Goal: Transaction & Acquisition: Book appointment/travel/reservation

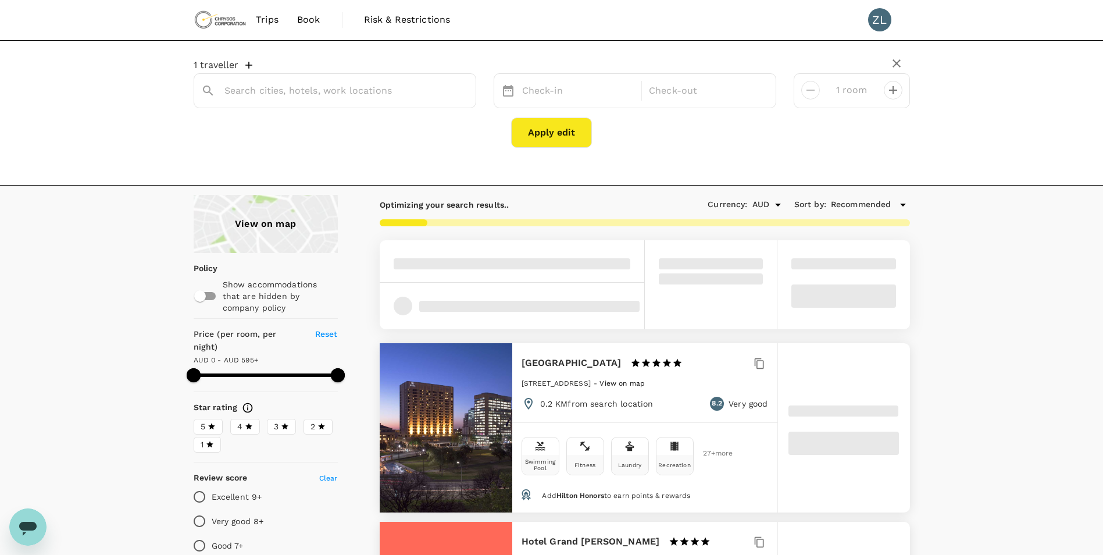
type input "Adelaide"
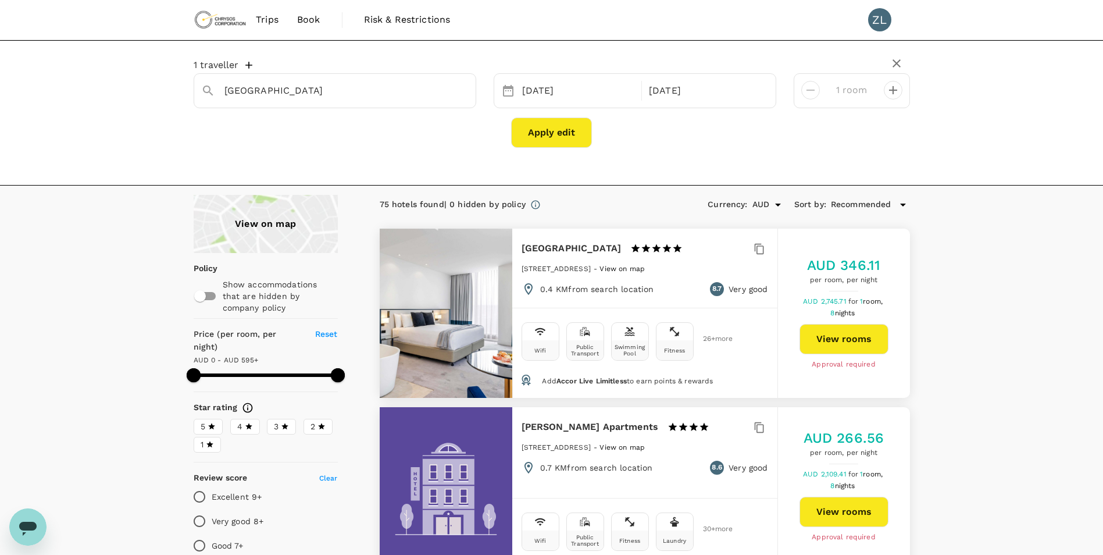
type input "594"
click at [578, 90] on div "22 Oct" at bounding box center [578, 91] width 122 height 23
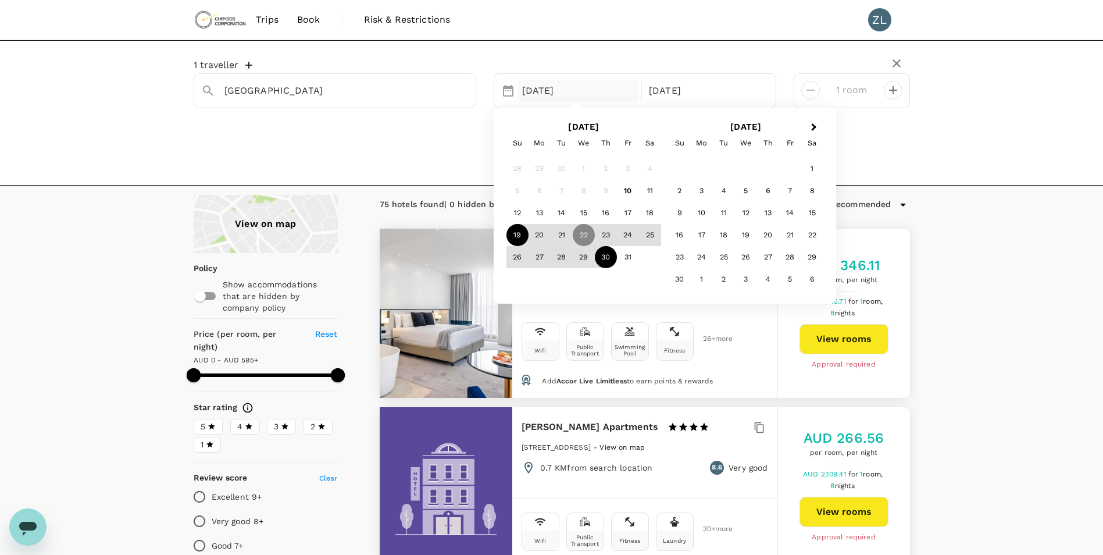
click at [517, 235] on div "19" at bounding box center [517, 235] width 22 height 22
click at [632, 258] on div "31" at bounding box center [628, 257] width 22 height 22
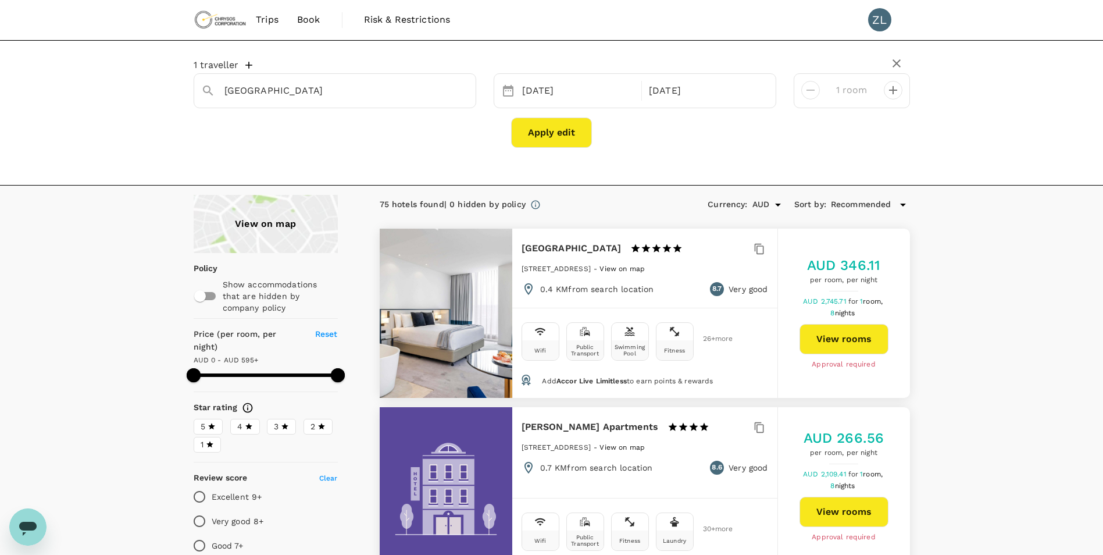
click at [545, 129] on button "Apply edit" at bounding box center [551, 132] width 81 height 30
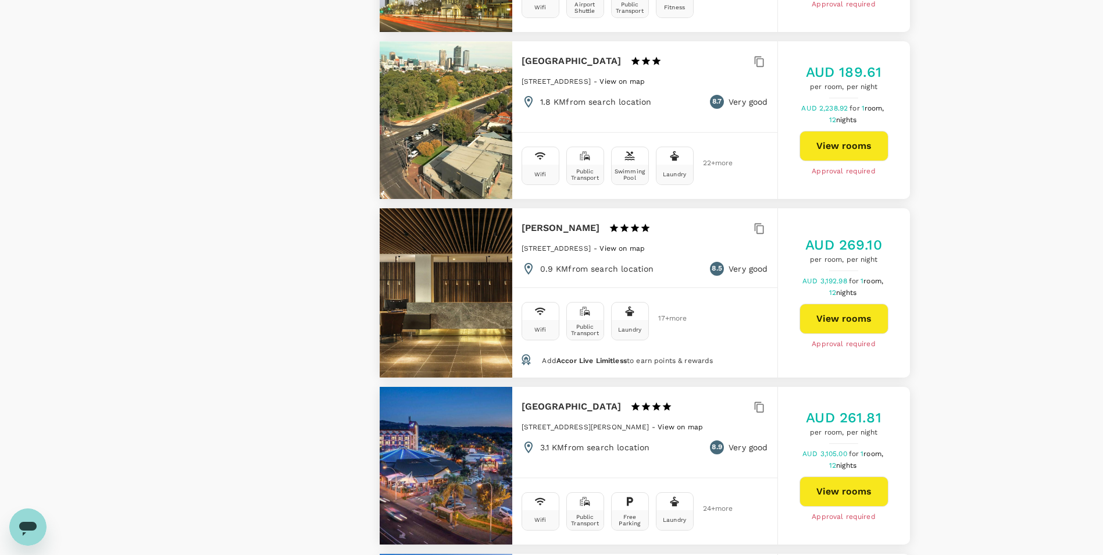
scroll to position [3375, 0]
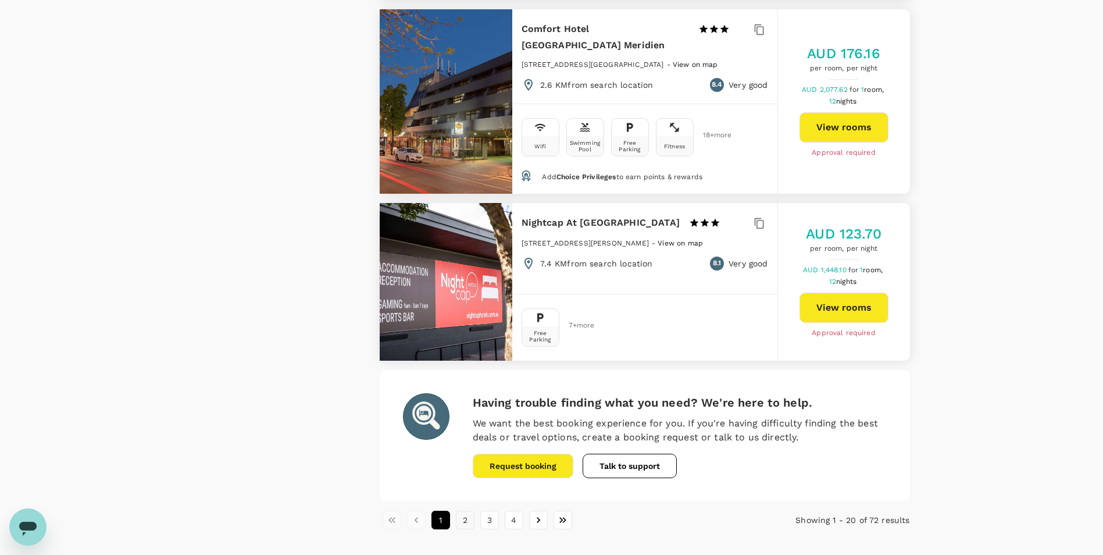
click at [462, 510] on button "2" at bounding box center [465, 519] width 19 height 19
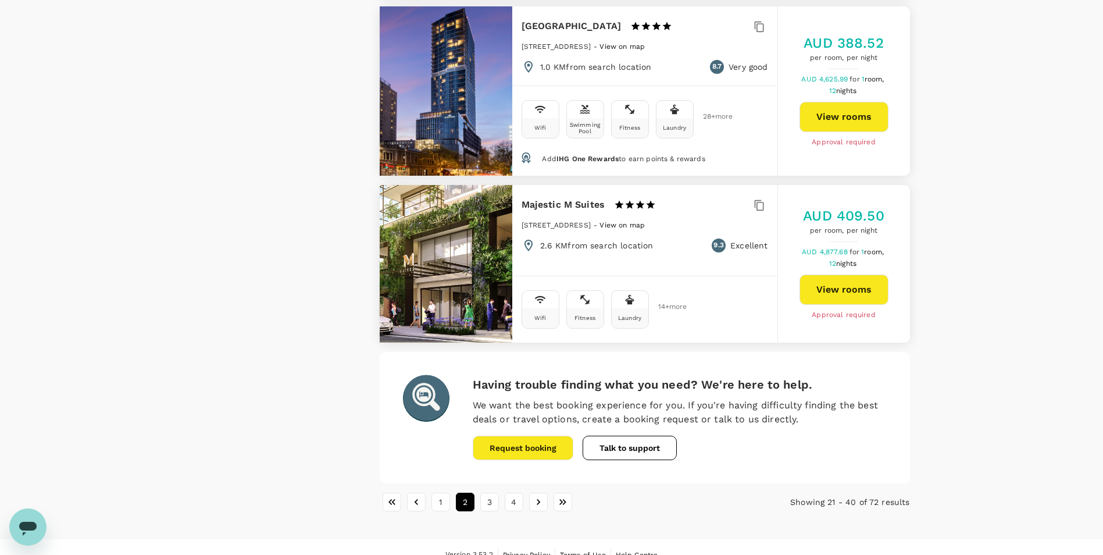
scroll to position [3299, 0]
click at [491, 492] on button "3" at bounding box center [489, 501] width 19 height 19
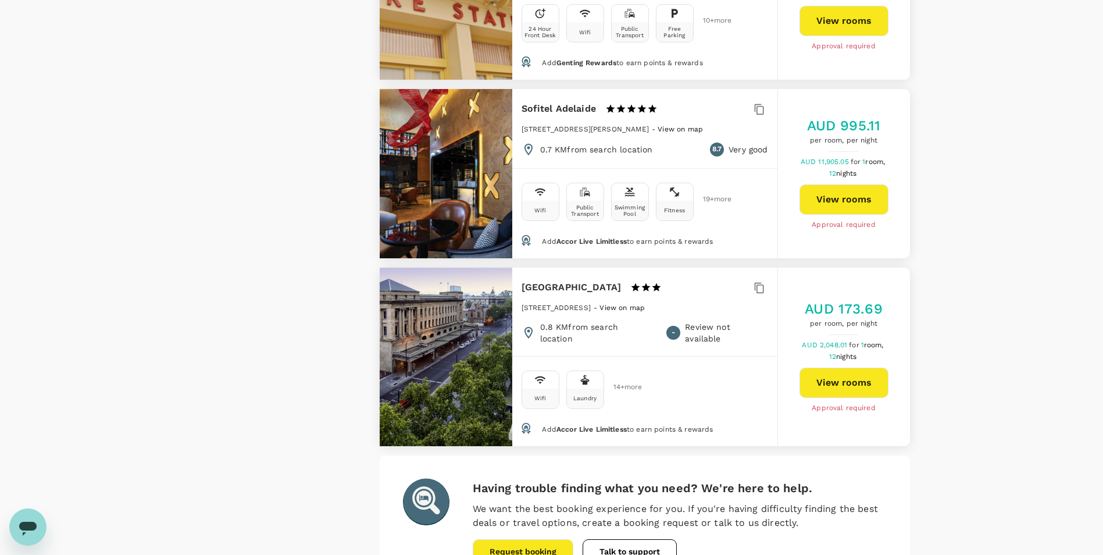
scroll to position [3372, 0]
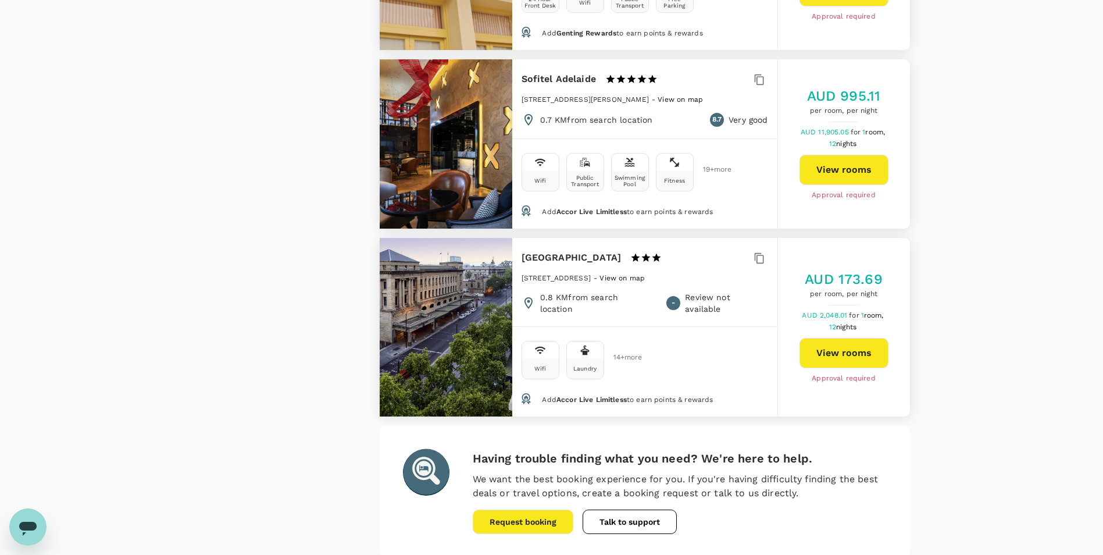
type input "594"
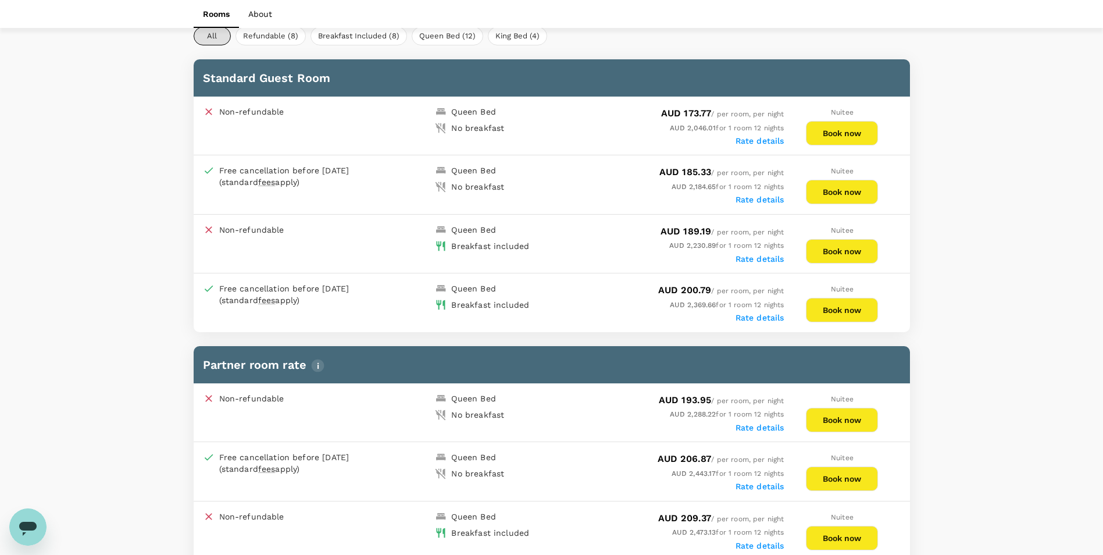
scroll to position [581, 0]
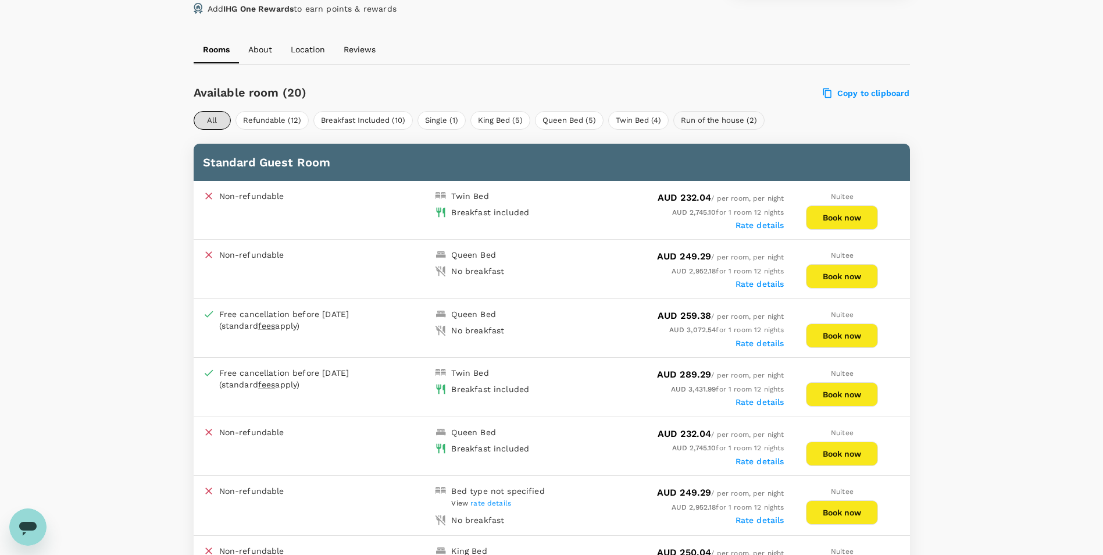
scroll to position [523, 0]
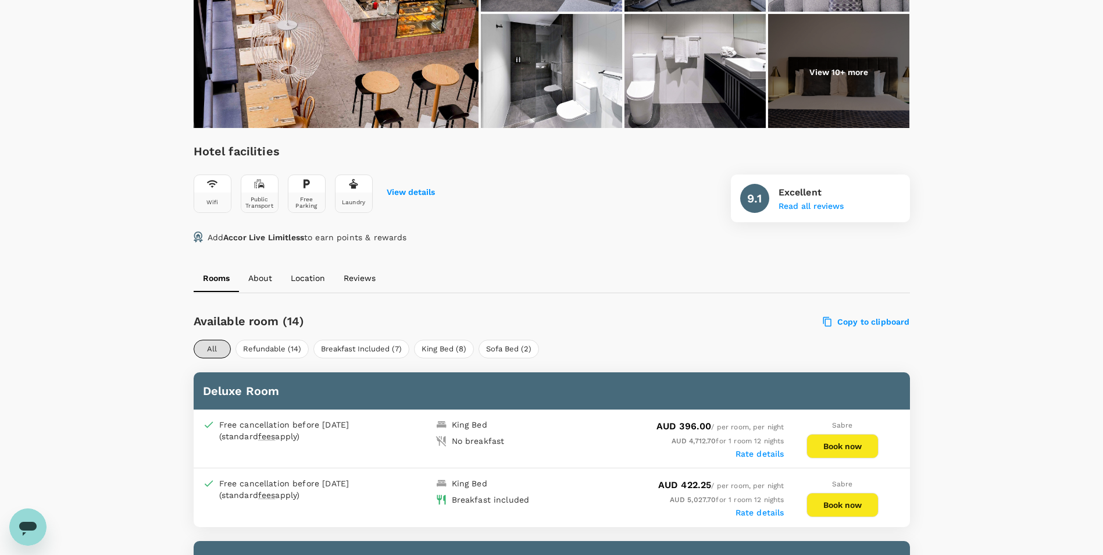
scroll to position [465, 0]
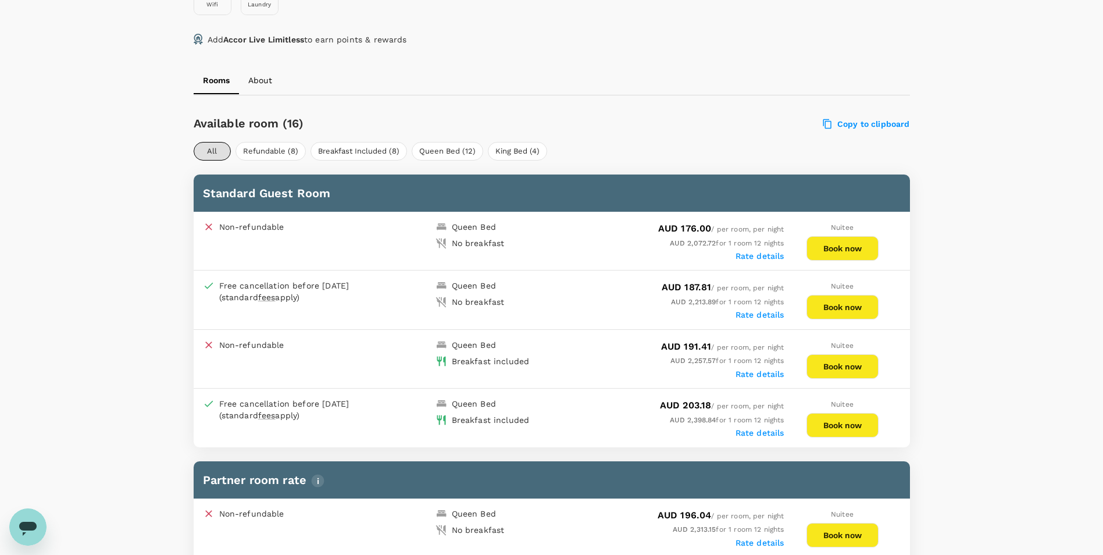
scroll to position [465, 0]
